Goal: Transaction & Acquisition: Purchase product/service

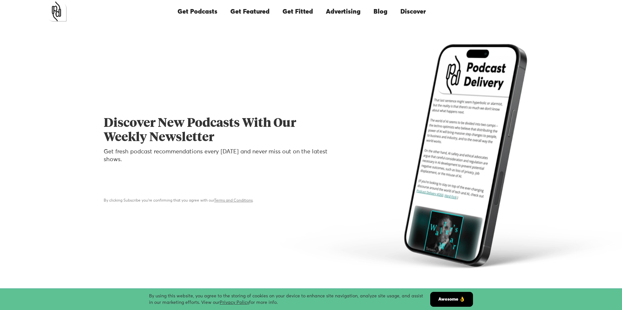
click at [244, 17] on link "Get Featured" at bounding box center [250, 12] width 52 height 22
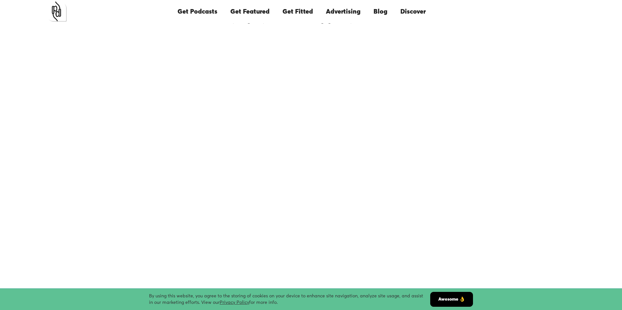
scroll to position [46, 0]
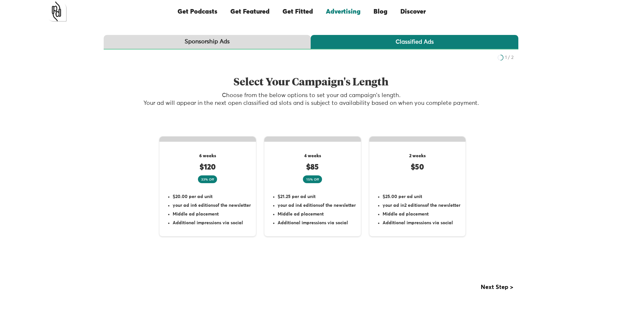
scroll to position [111, 0]
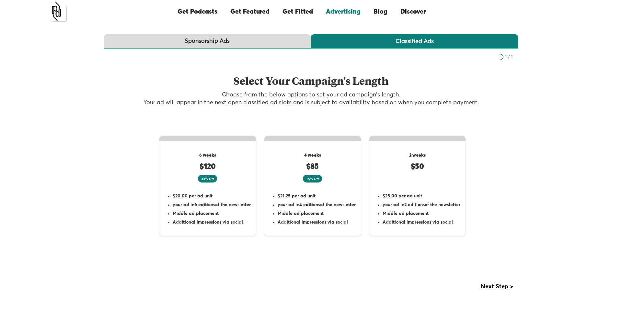
click at [223, 48] on link "Sponsorship Ads" at bounding box center [207, 41] width 207 height 15
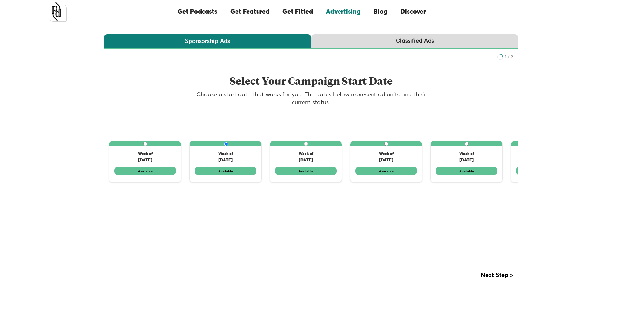
click at [345, 43] on link "Classified Ads" at bounding box center [414, 41] width 207 height 15
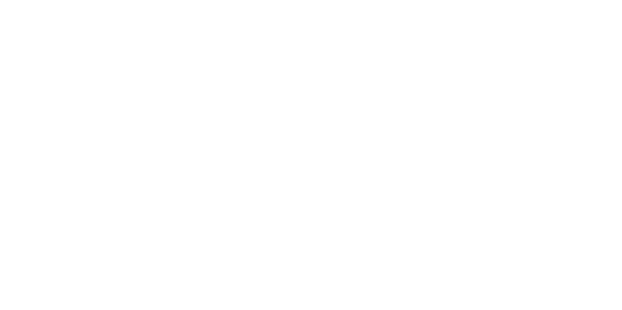
scroll to position [107, 0]
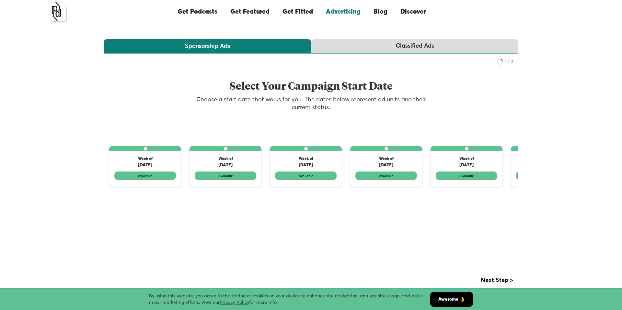
click at [413, 45] on div "Classified Ads" at bounding box center [415, 46] width 38 height 8
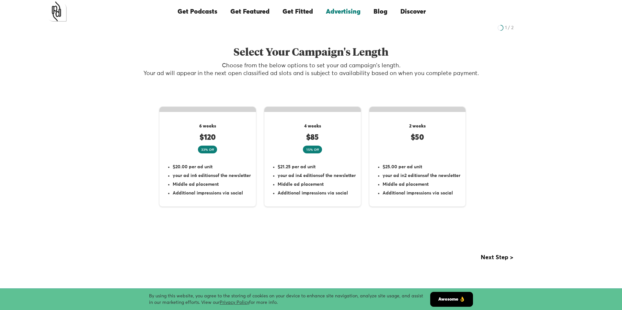
scroll to position [164, 0]
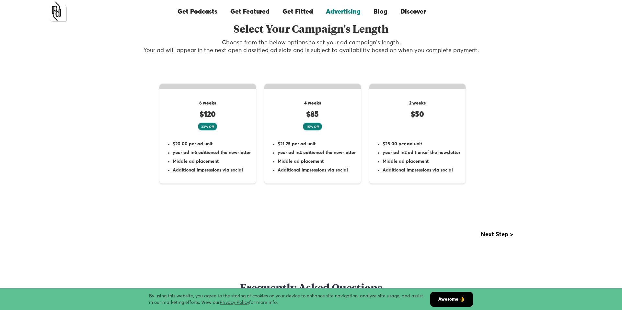
click at [307, 144] on li "$21.25 per ad unit" at bounding box center [317, 144] width 78 height 6
click at [361, 95] on input "4 weeks $85 15% Off $21.25 per ad unit your ad in 4 editions of the newsletter …" at bounding box center [363, 93] width 4 height 4
radio input "true"
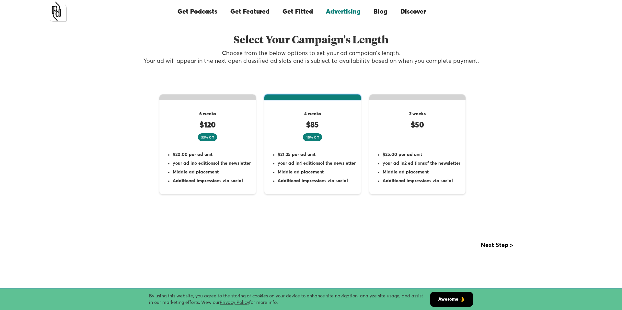
scroll to position [160, 0]
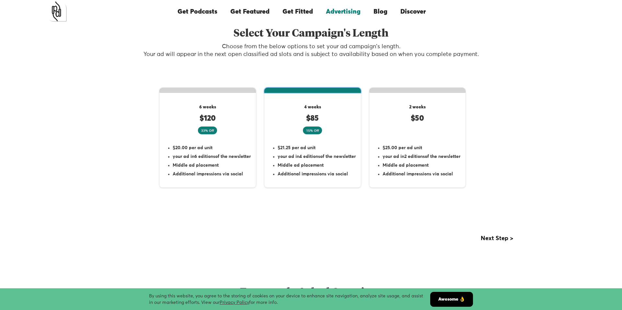
click at [501, 240] on div "Next step >" at bounding box center [497, 238] width 32 height 6
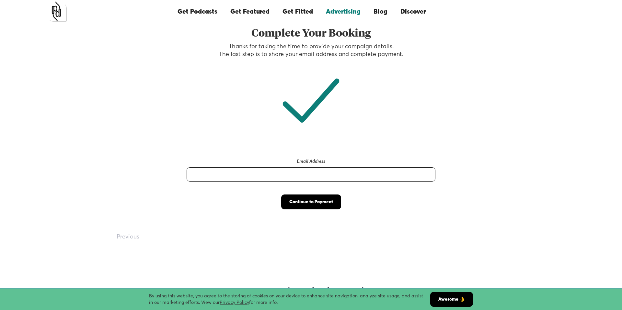
click at [396, 178] on input "Email Address" at bounding box center [311, 174] width 249 height 14
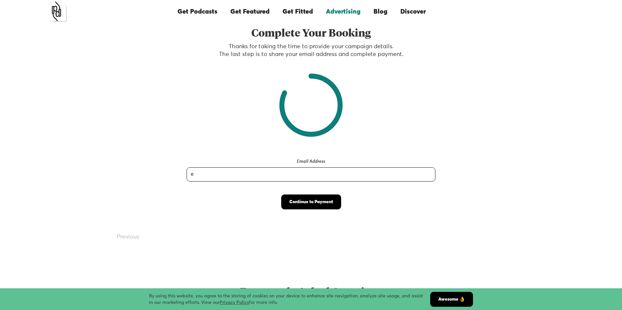
type input "expatexperts@expatexpertspodcast.com"
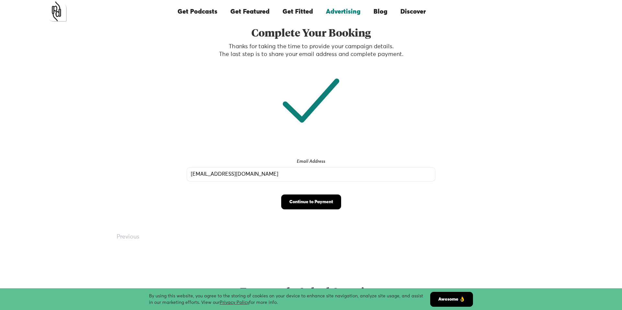
click at [308, 198] on input "Continue to Payment" at bounding box center [311, 202] width 60 height 15
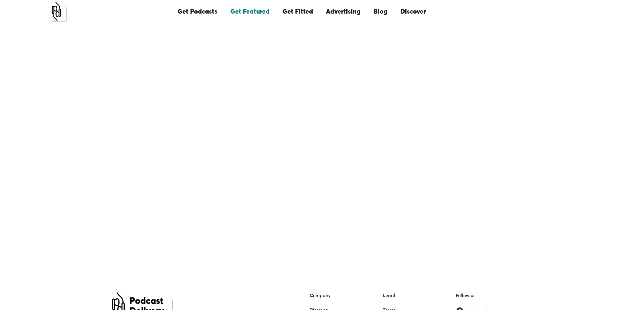
click at [348, 16] on link "Advertising" at bounding box center [343, 12] width 48 height 22
click at [348, 11] on link "Advertising" at bounding box center [343, 12] width 48 height 22
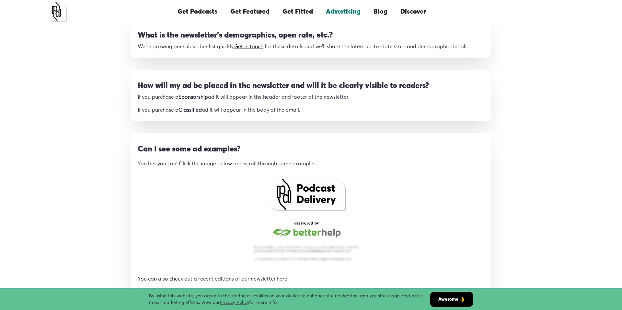
scroll to position [560, 0]
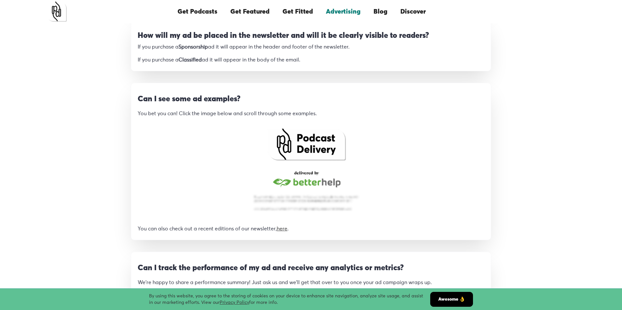
click at [314, 166] on img "open lightbox" at bounding box center [306, 169] width 121 height 99
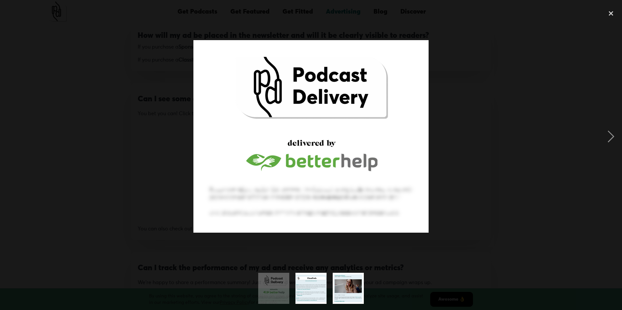
click at [301, 291] on img "show item 2 of 3" at bounding box center [310, 288] width 35 height 31
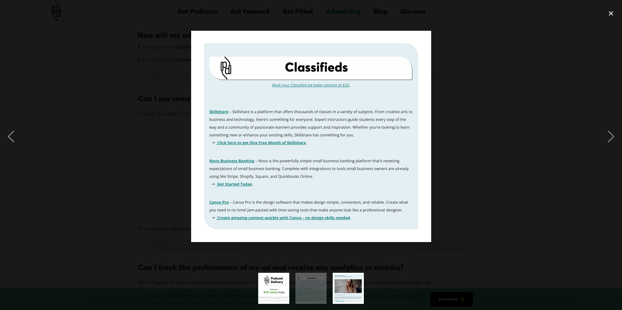
click at [342, 285] on img "show item 3 of 3" at bounding box center [348, 288] width 32 height 31
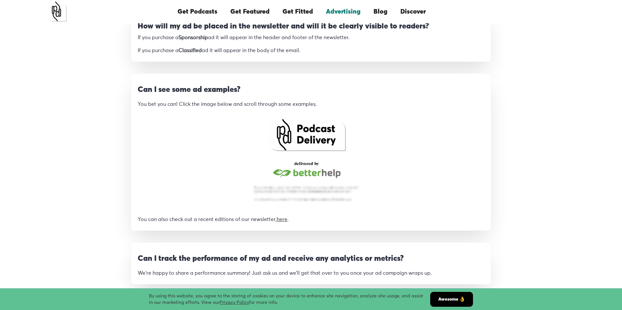
scroll to position [570, 0]
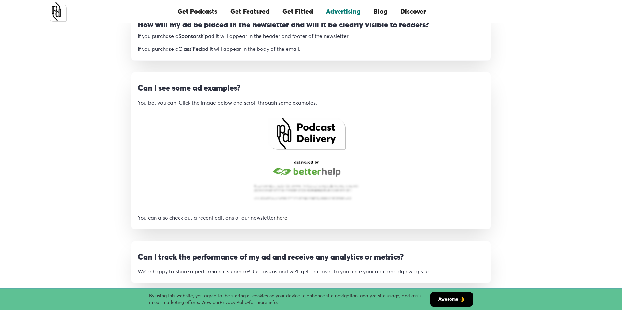
click at [286, 219] on link "here" at bounding box center [282, 218] width 11 height 5
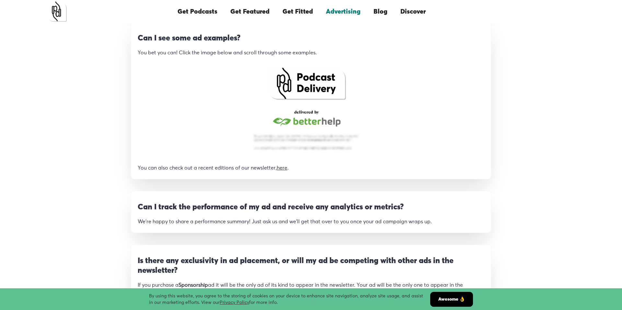
scroll to position [623, 0]
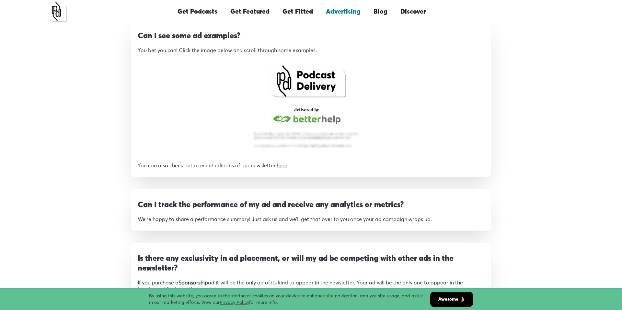
click at [289, 77] on img "open lightbox" at bounding box center [306, 106] width 121 height 99
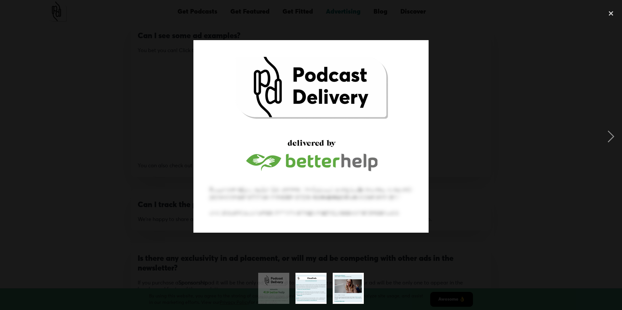
click at [312, 293] on img "show item 2 of 3" at bounding box center [310, 288] width 35 height 31
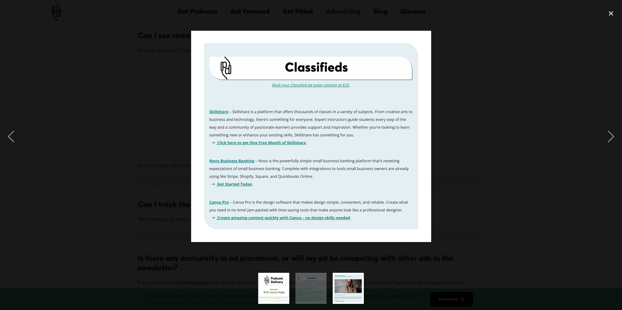
click at [273, 286] on img "show item 1 of 3" at bounding box center [274, 288] width 38 height 31
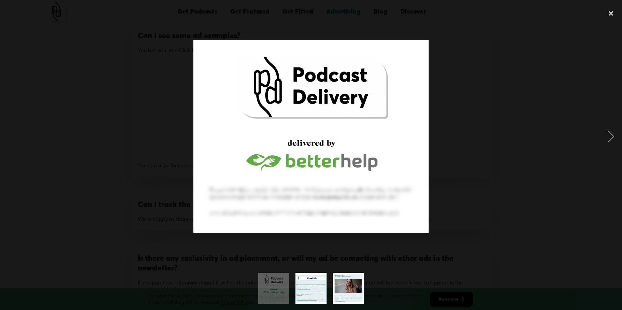
click at [310, 283] on img "show item 2 of 3" at bounding box center [310, 288] width 35 height 31
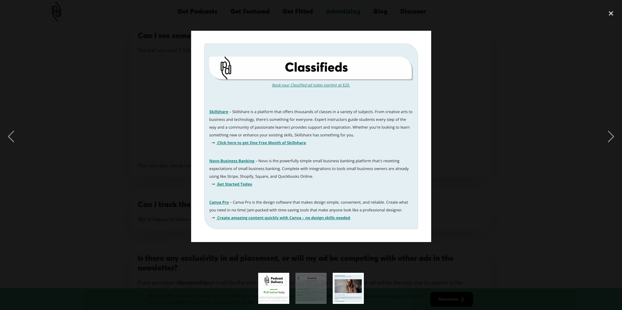
click at [343, 279] on img "show item 3 of 3" at bounding box center [348, 288] width 32 height 31
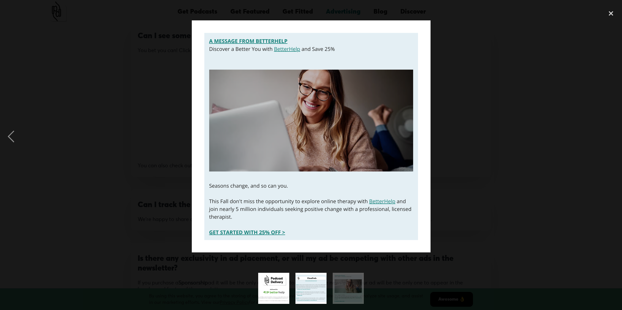
click at [314, 279] on img "show item 2 of 3" at bounding box center [310, 288] width 35 height 31
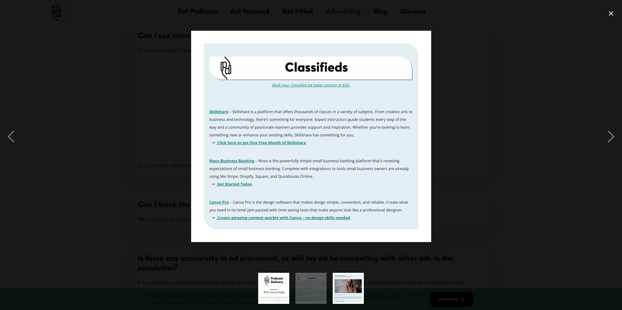
click at [153, 109] on div at bounding box center [311, 136] width 622 height 261
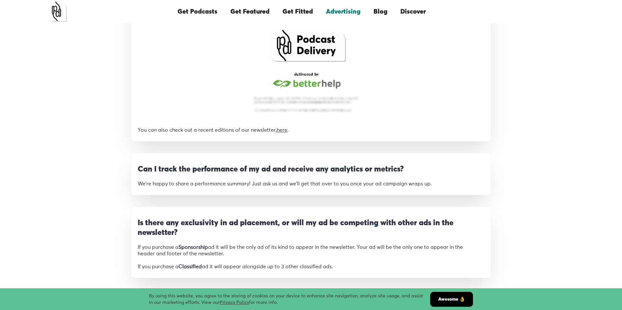
scroll to position [664, 0]
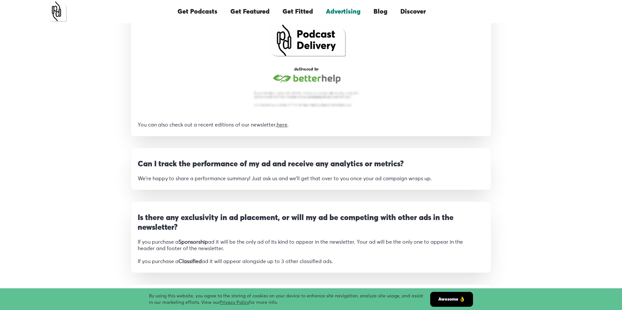
click at [285, 125] on link "here" at bounding box center [282, 124] width 11 height 5
